Goal: Navigation & Orientation: Find specific page/section

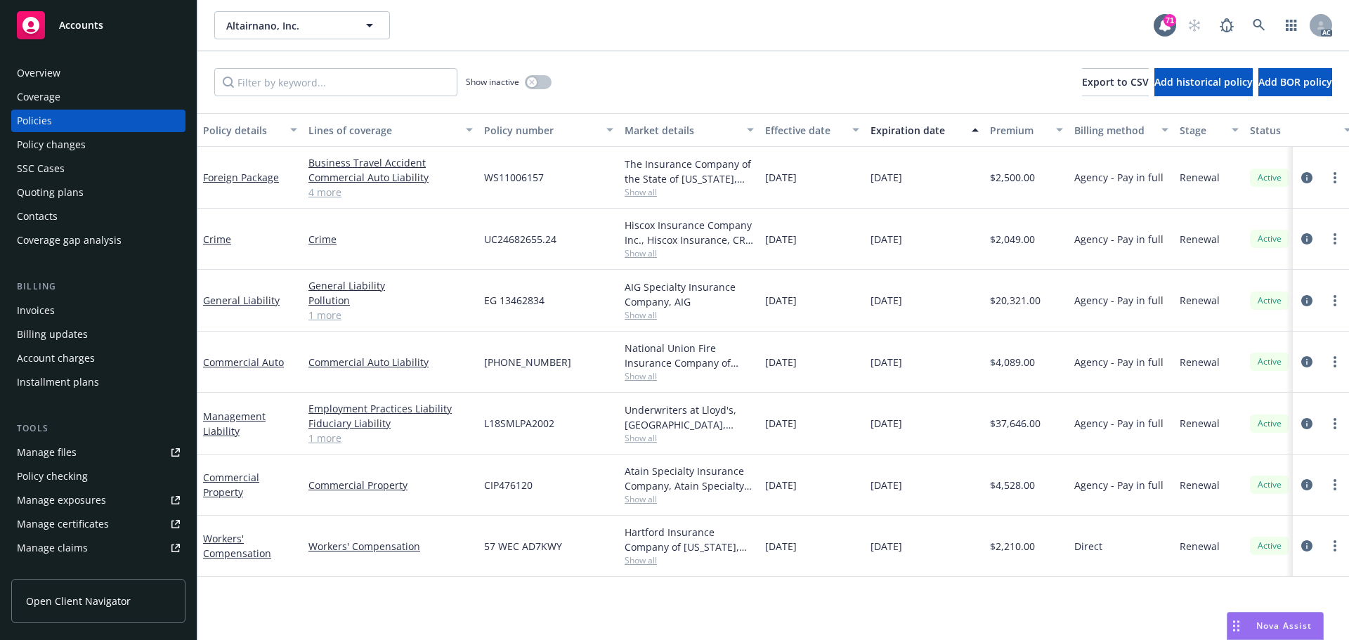
click at [47, 70] on div "Overview" at bounding box center [39, 73] width 44 height 22
